Goal: Task Accomplishment & Management: Manage account settings

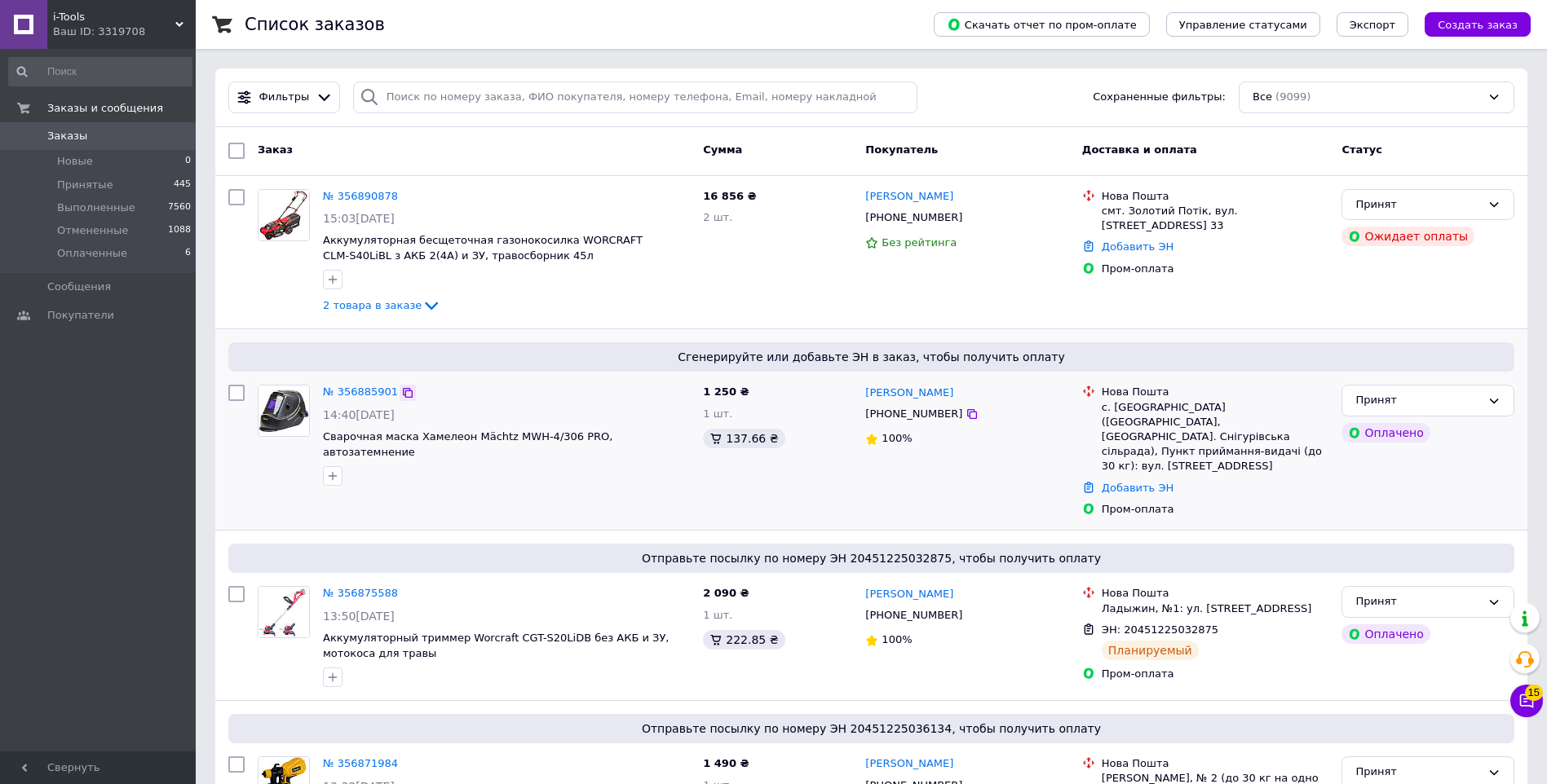
click at [403, 393] on icon at bounding box center [408, 393] width 10 height 10
click at [422, 309] on icon at bounding box center [431, 305] width 19 height 19
click at [425, 304] on icon at bounding box center [431, 307] width 13 height 8
click at [498, 97] on input "search" at bounding box center [636, 97] width 565 height 32
paste input "+380 97 863 3747"
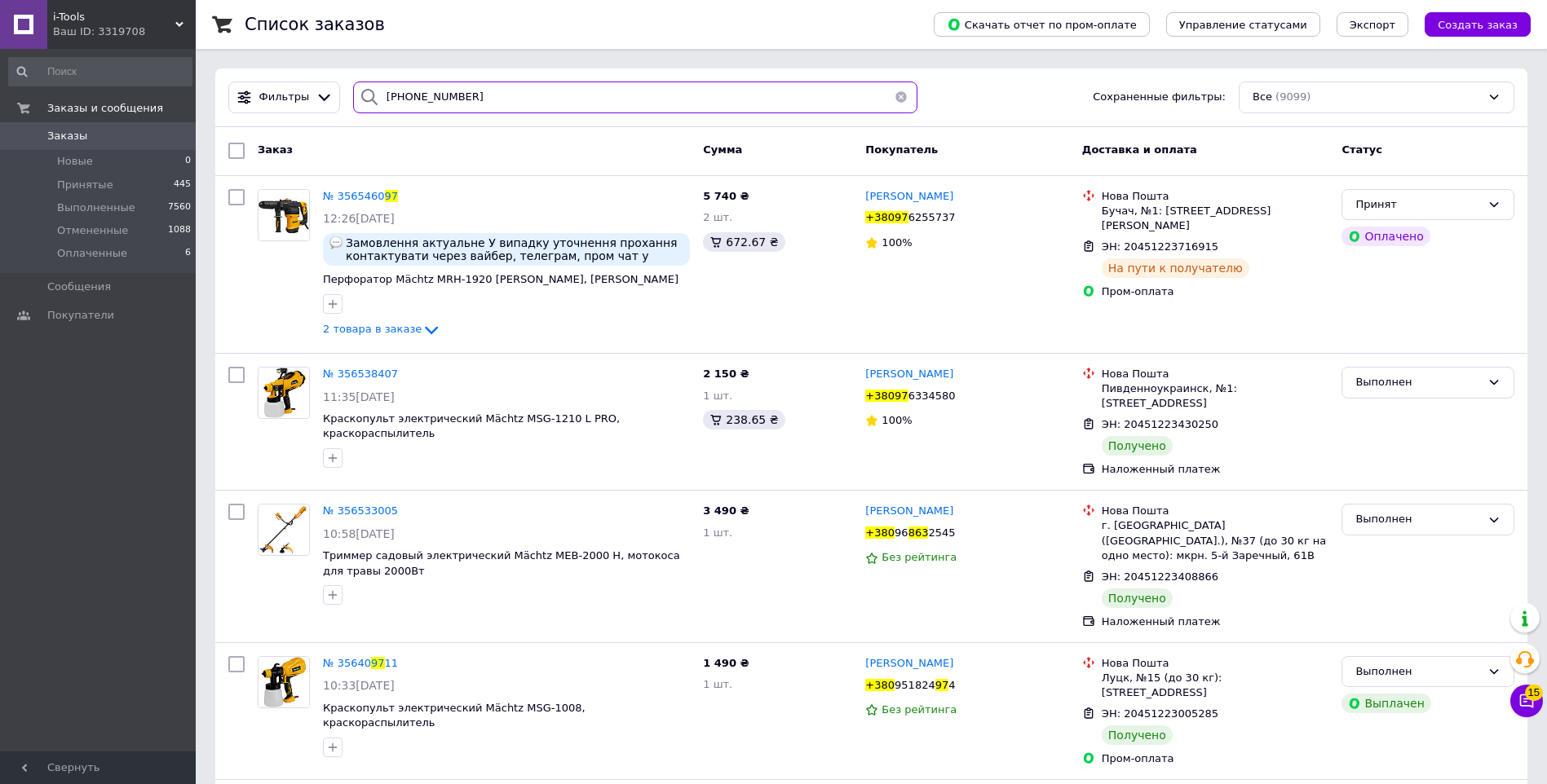
type input "+380 97 863 3747"
click at [894, 98] on button "button" at bounding box center [901, 97] width 33 height 32
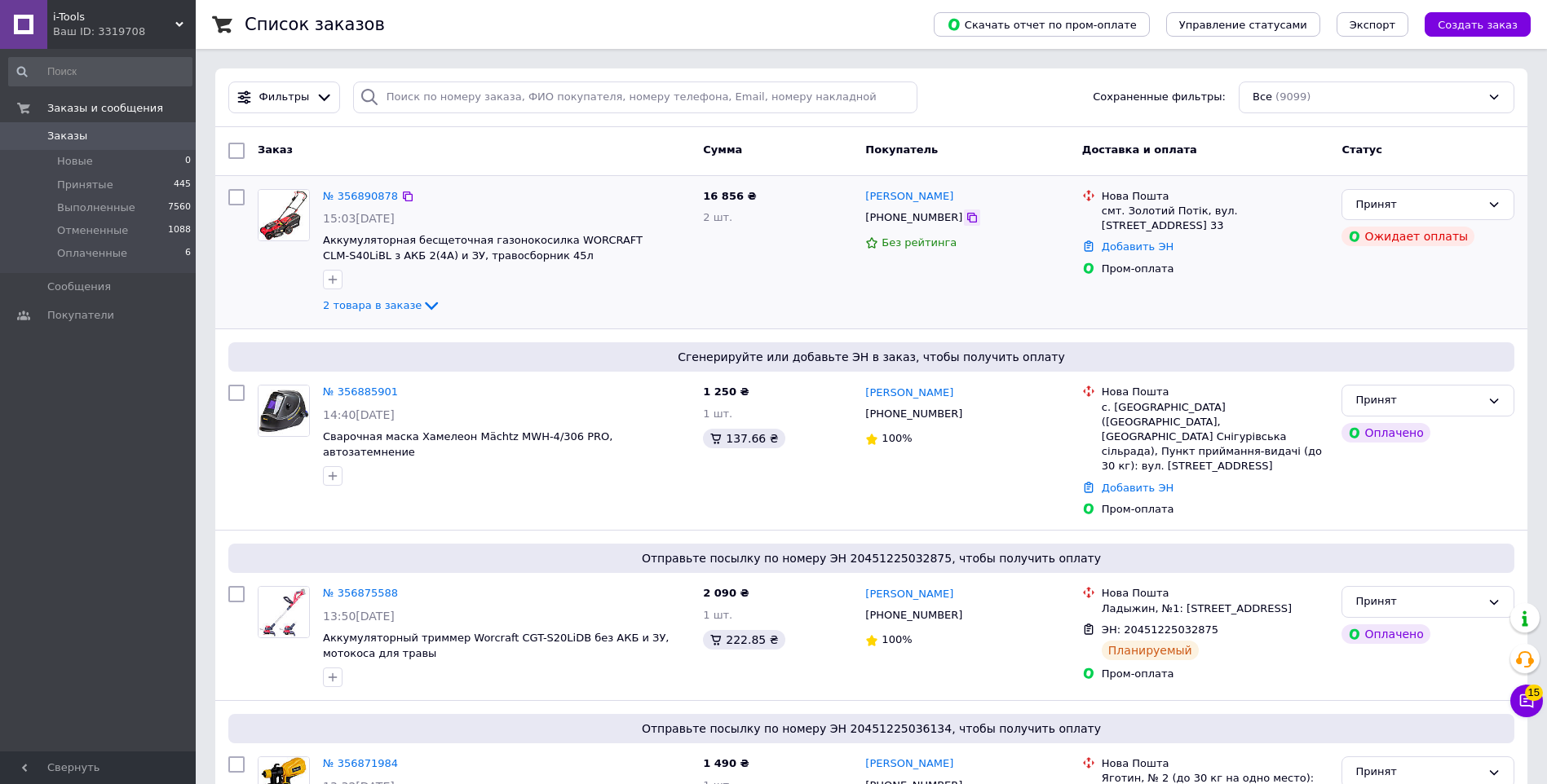
click at [965, 219] on icon at bounding box center [971, 217] width 13 height 13
click at [349, 199] on link "№ 356890878" at bounding box center [360, 196] width 75 height 12
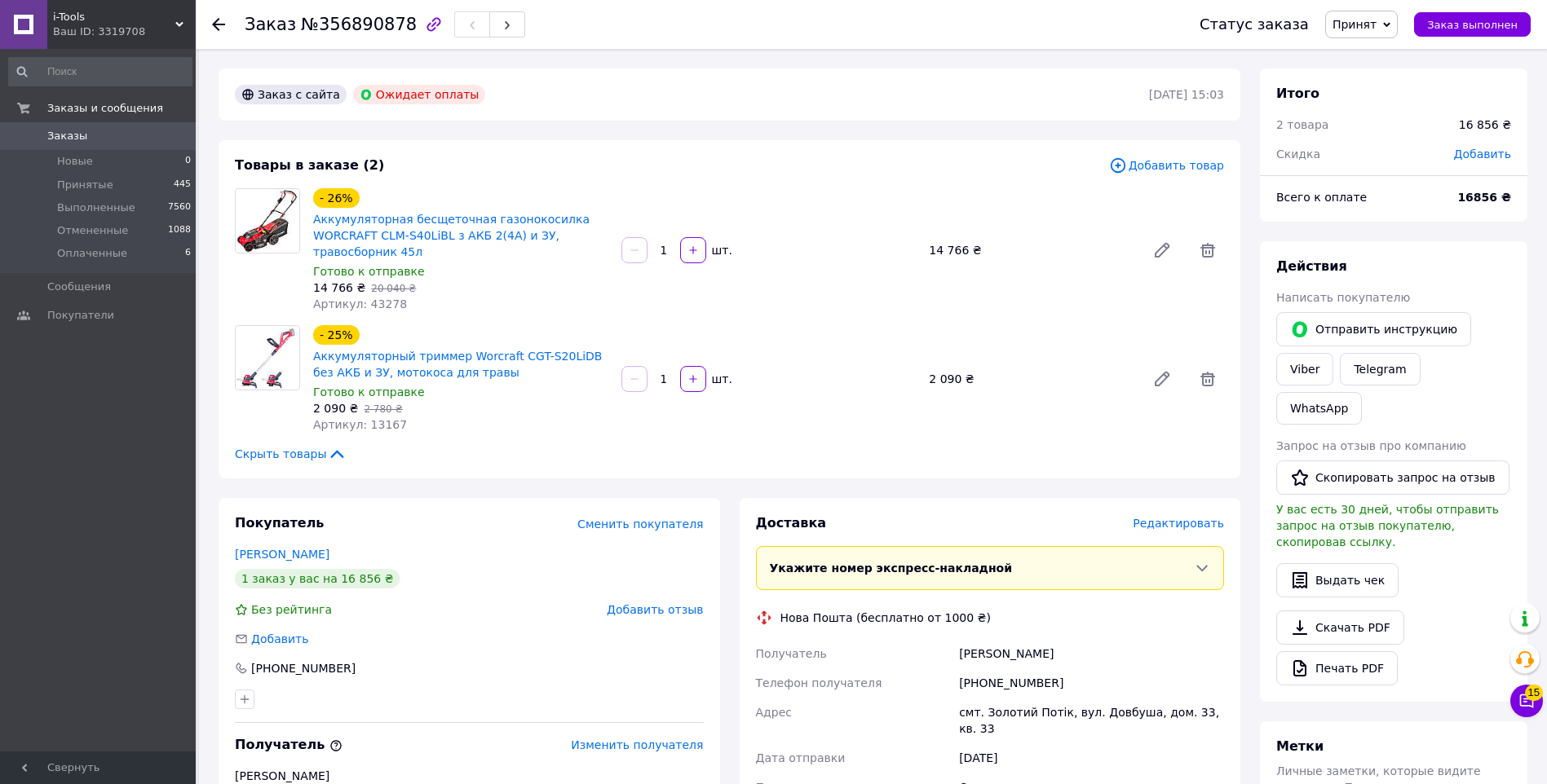
click at [212, 23] on icon at bounding box center [218, 24] width 13 height 13
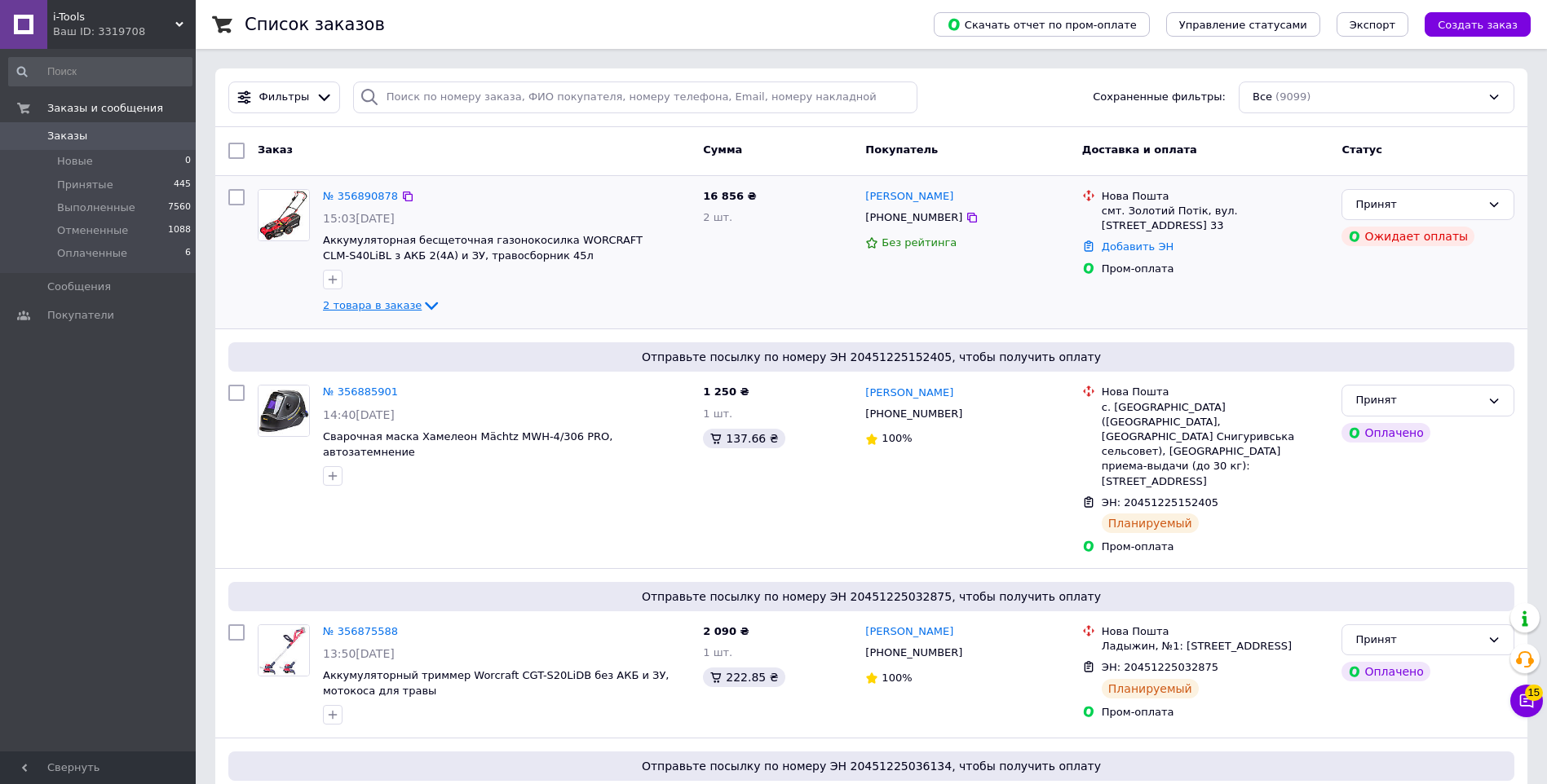
click at [422, 309] on icon at bounding box center [431, 305] width 19 height 19
click at [168, 41] on div "i-Tools Ваш ID: 3319708" at bounding box center [122, 24] width 149 height 49
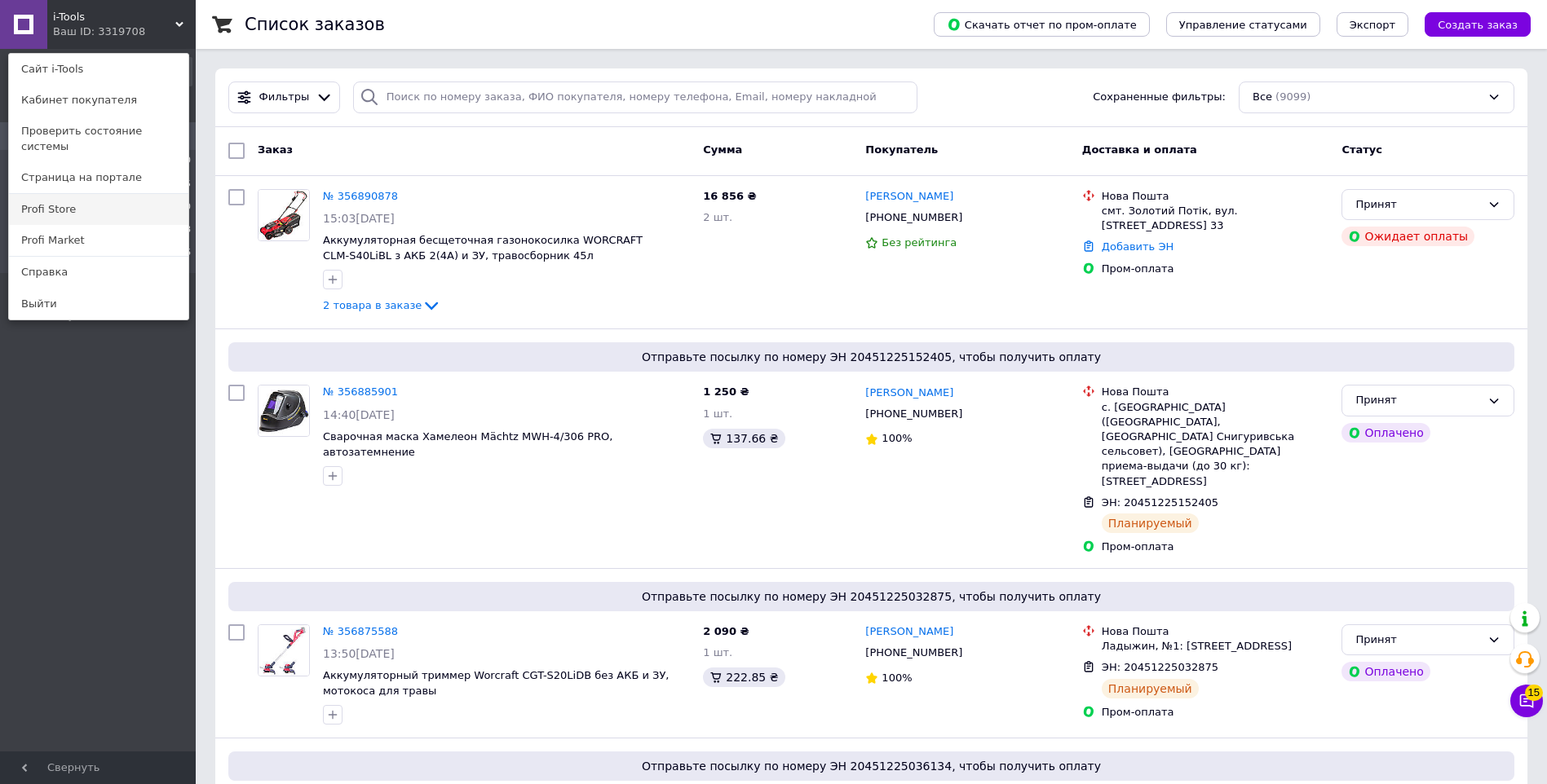
click at [123, 194] on link "Profi Store" at bounding box center [99, 210] width 179 height 31
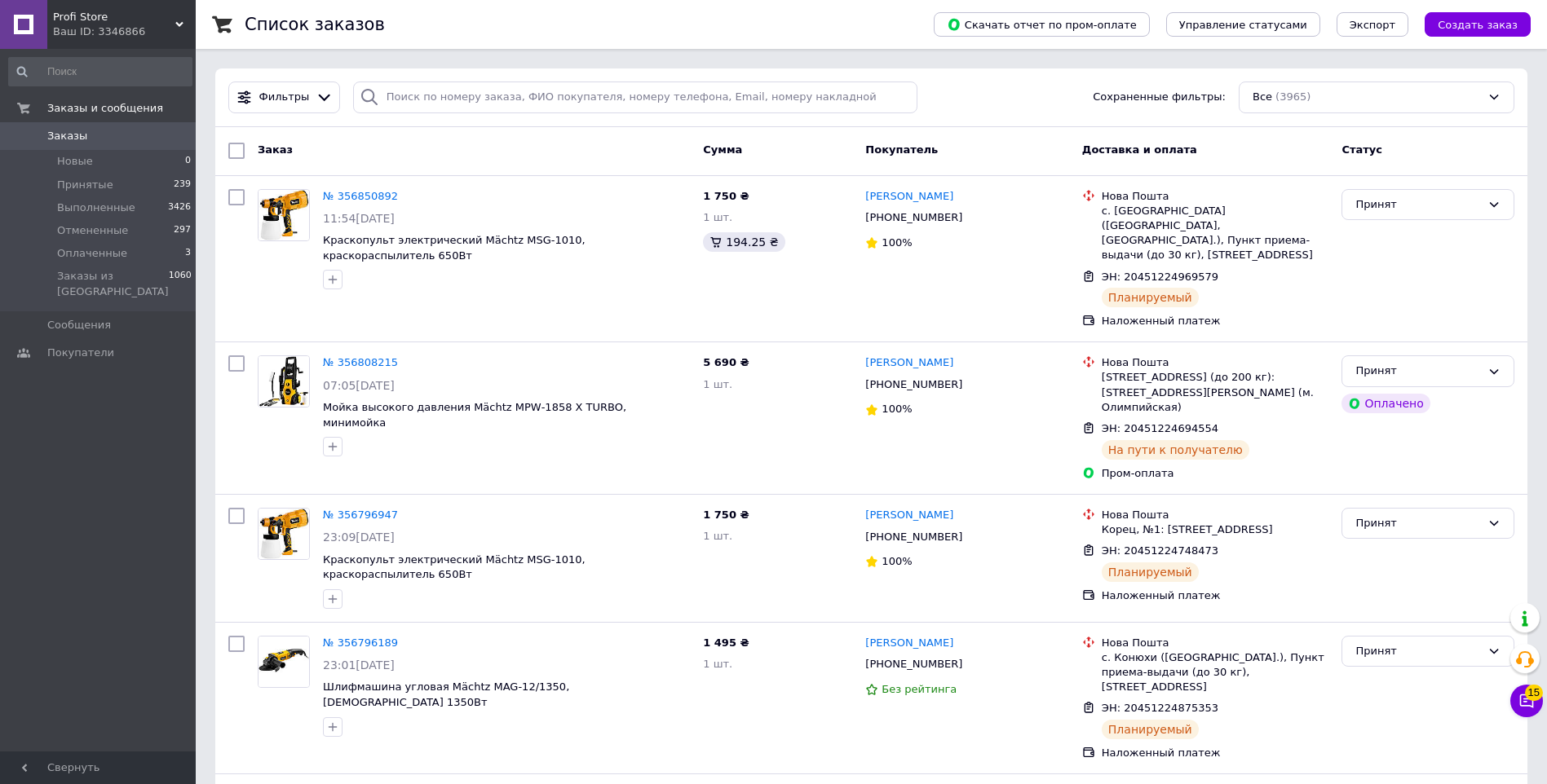
click at [133, 24] on span "Profi Store" at bounding box center [114, 17] width 123 height 14
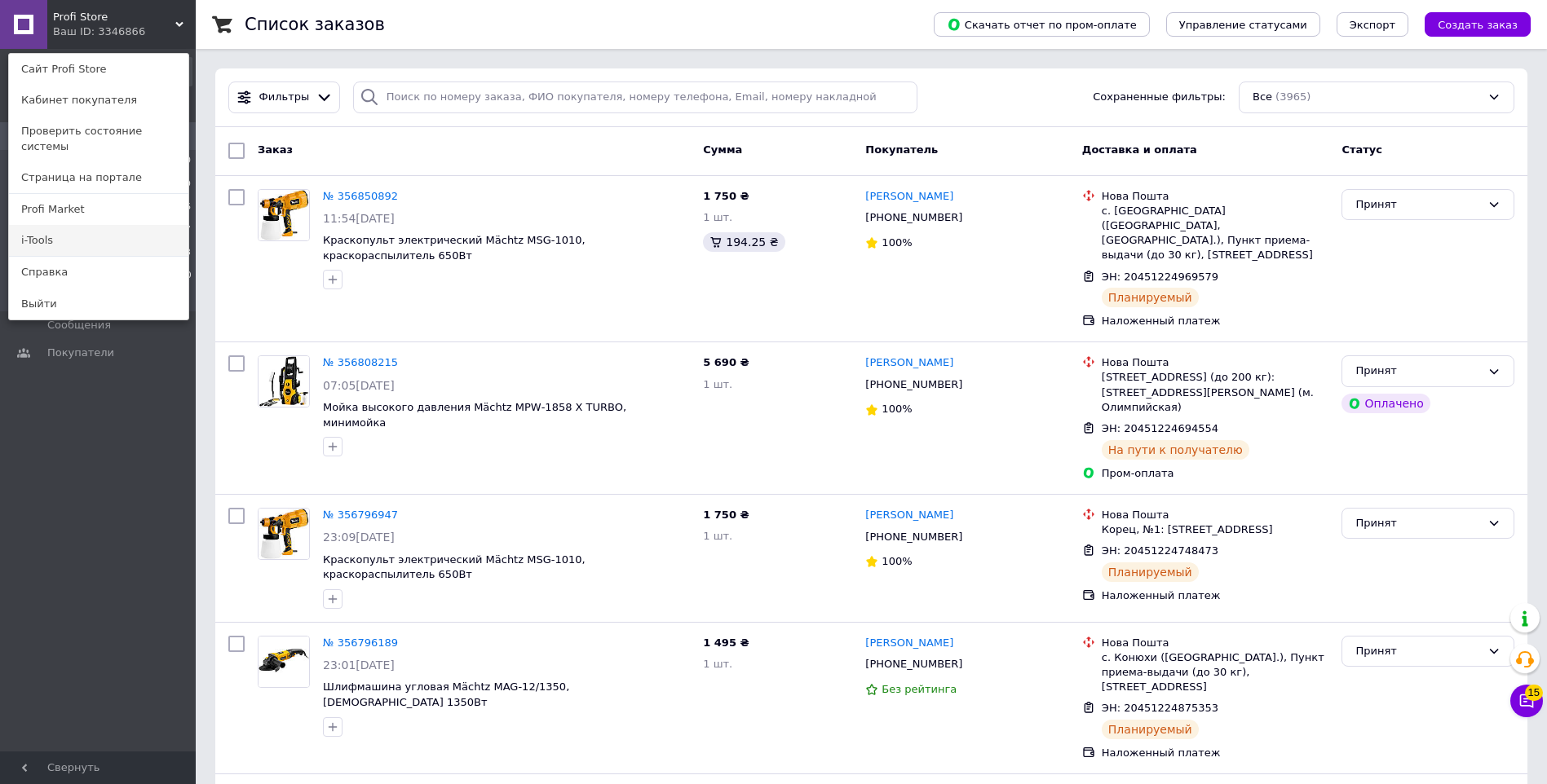
click at [82, 227] on link "i-Tools" at bounding box center [99, 240] width 179 height 31
